Goal: Navigation & Orientation: Find specific page/section

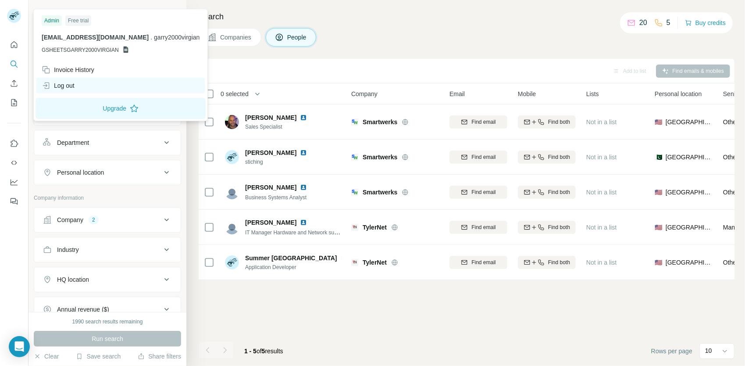
click at [75, 84] on div "Log out" at bounding box center [58, 85] width 33 height 9
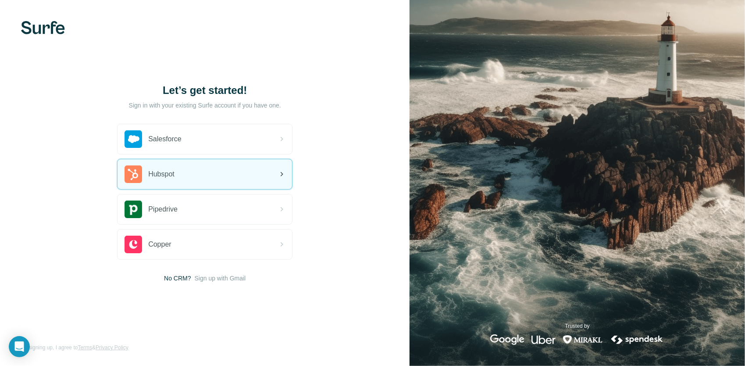
click at [218, 160] on div "Hubspot" at bounding box center [204, 174] width 174 height 30
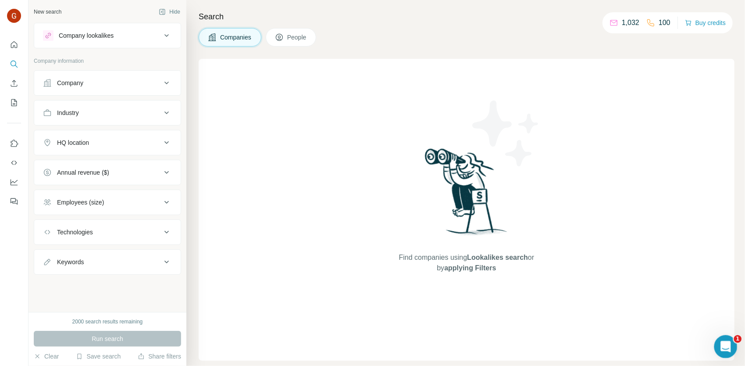
click at [715, 348] on div "Open Intercom Messenger" at bounding box center [724, 345] width 29 height 29
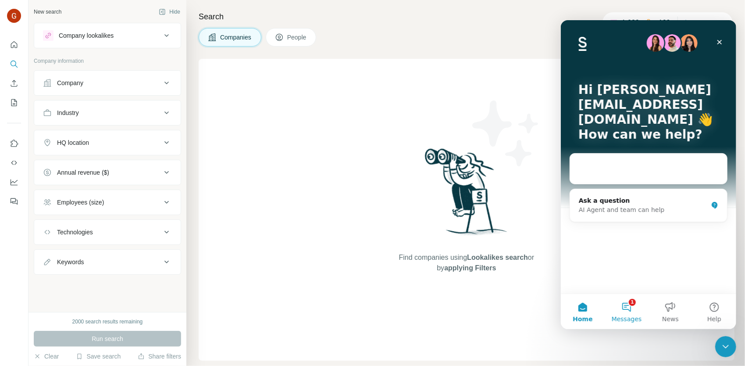
click at [630, 317] on span "Messages" at bounding box center [626, 318] width 30 height 6
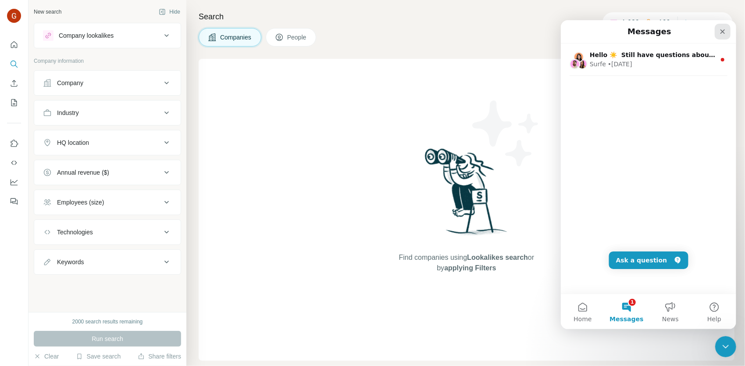
click at [727, 25] on div "Close" at bounding box center [722, 31] width 16 height 16
